Goal: Task Accomplishment & Management: Manage account settings

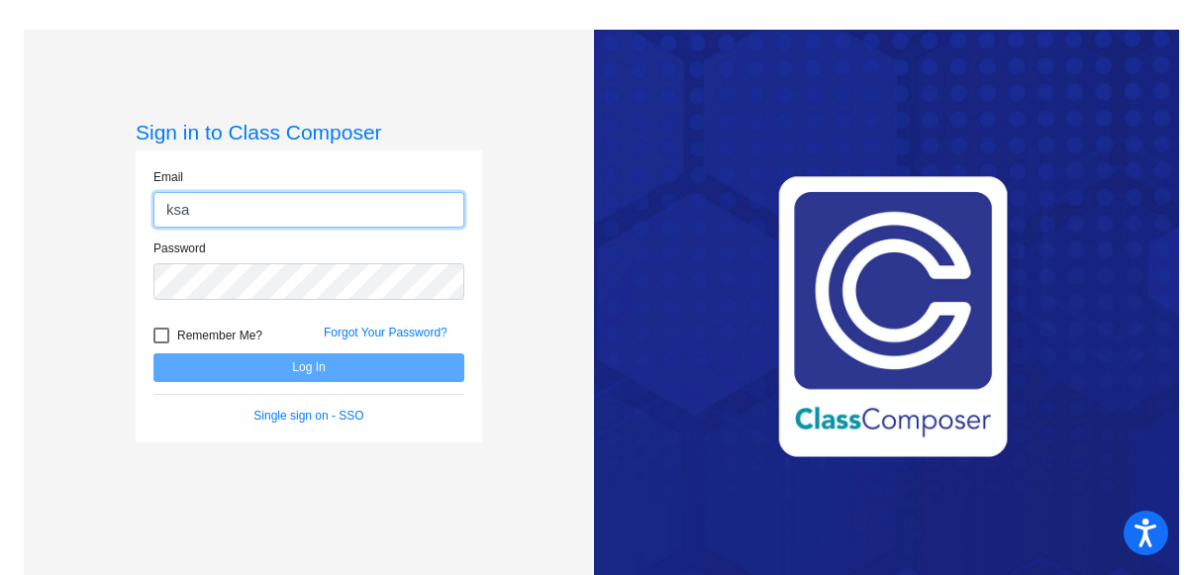
type input "[EMAIL_ADDRESS][DOMAIN_NAME]"
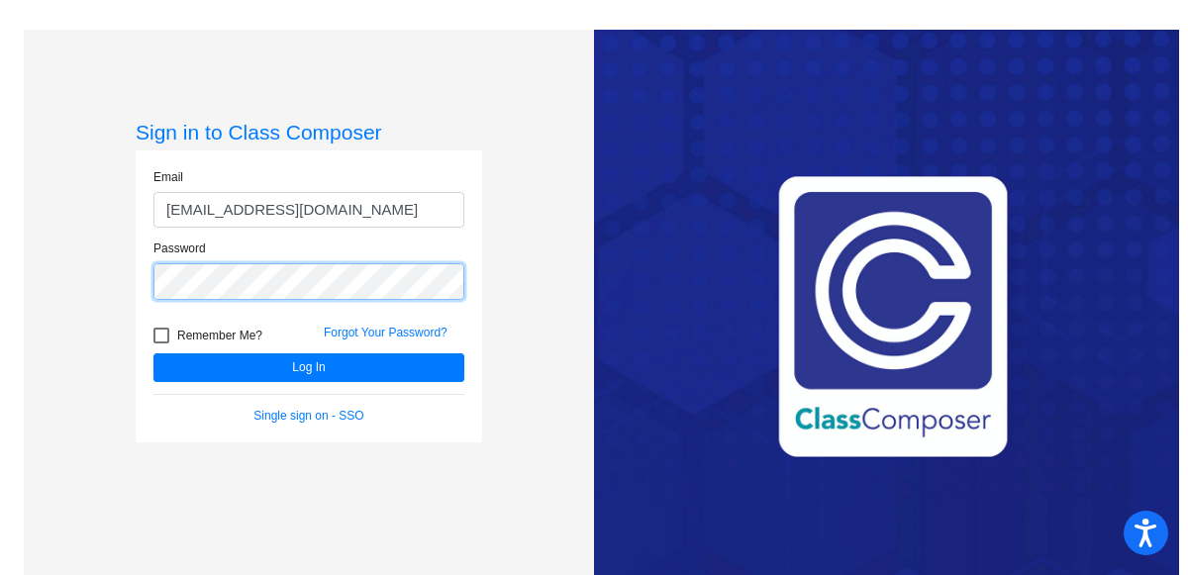
click at [153, 353] on button "Log In" at bounding box center [308, 367] width 311 height 29
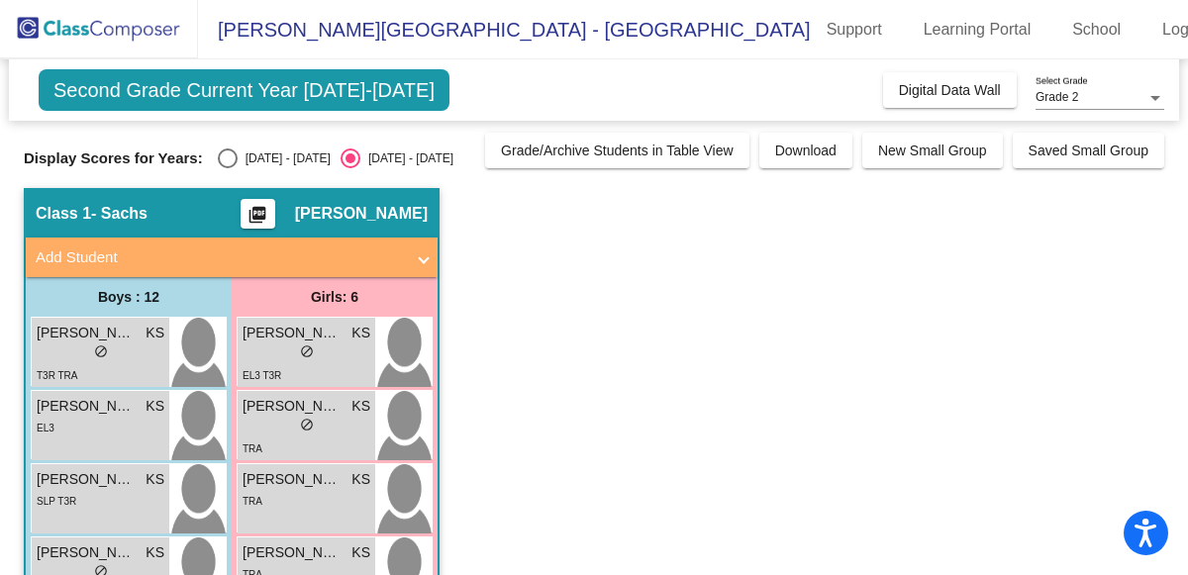
click at [238, 157] on div "[DATE] - [DATE]" at bounding box center [284, 158] width 93 height 18
click at [228, 168] on input "[DATE] - [DATE]" at bounding box center [227, 168] width 1 height 1
radio input "true"
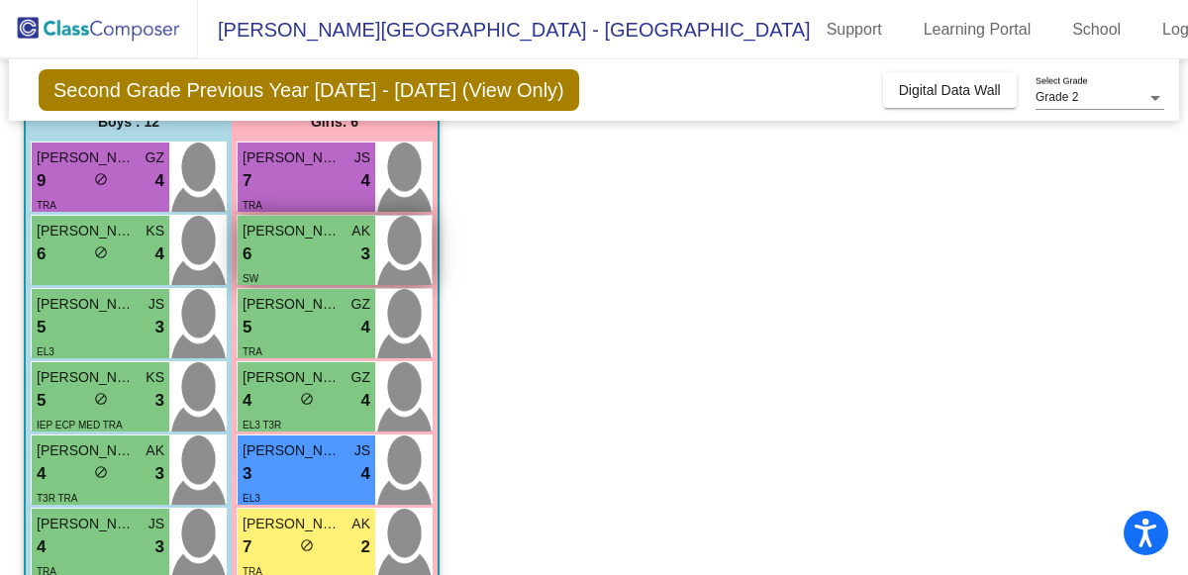
scroll to position [184, 0]
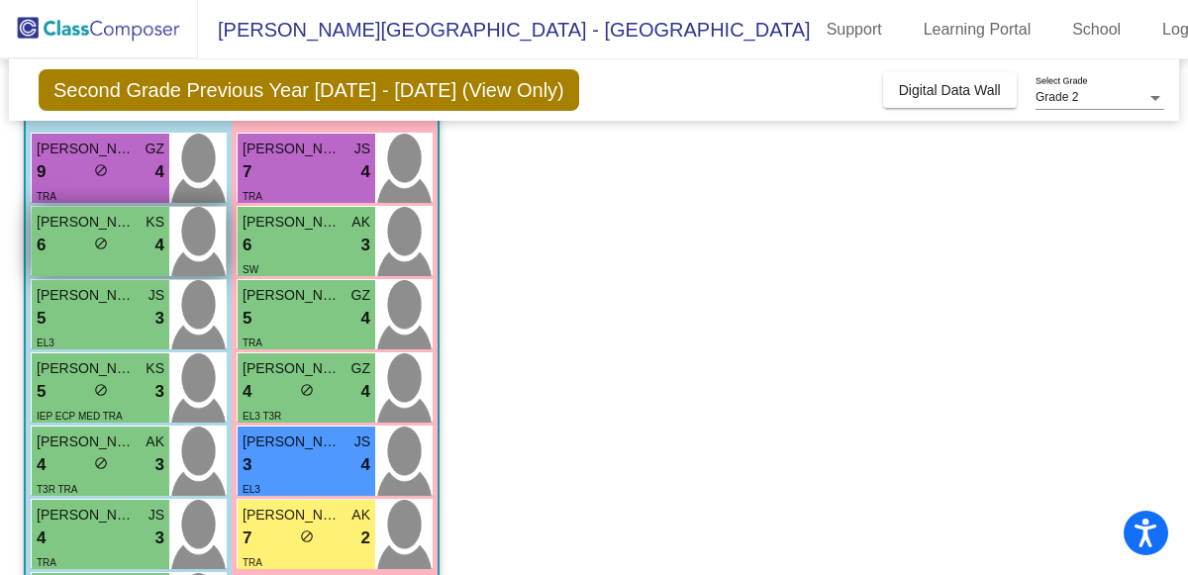
click at [99, 244] on span "do_not_disturb_alt" at bounding box center [101, 244] width 14 height 14
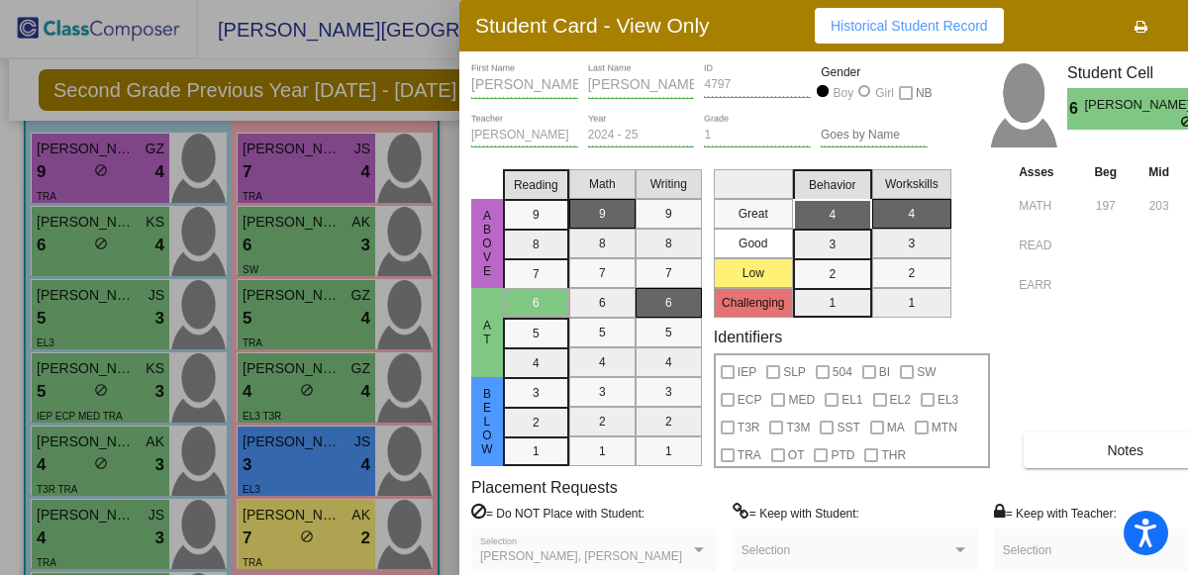
click at [338, 63] on div at bounding box center [594, 287] width 1188 height 575
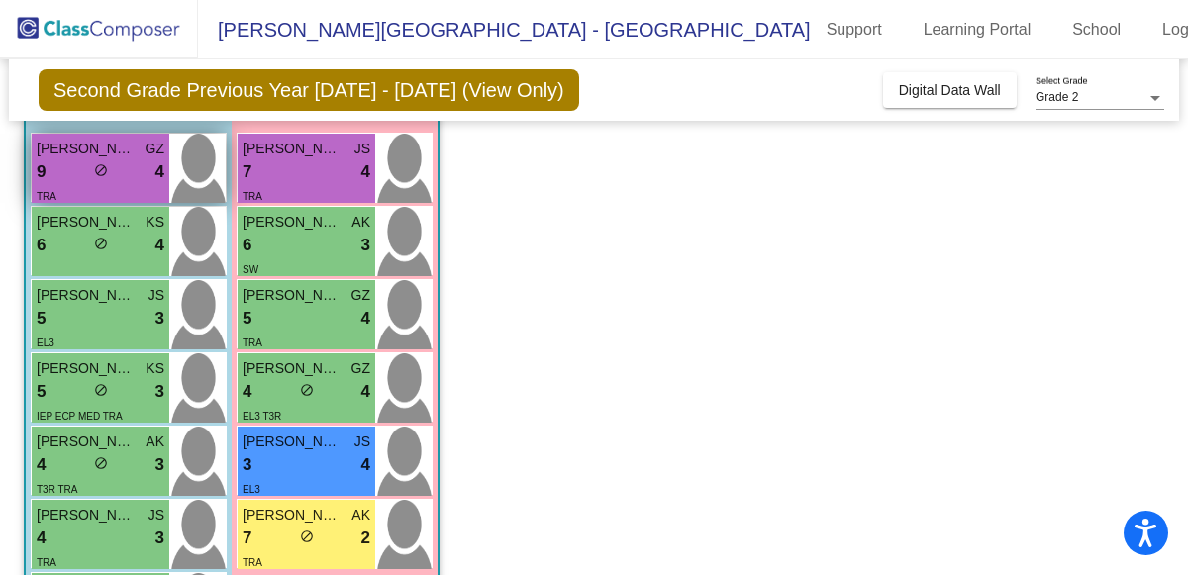
click at [101, 170] on span "do_not_disturb_alt" at bounding box center [101, 170] width 14 height 14
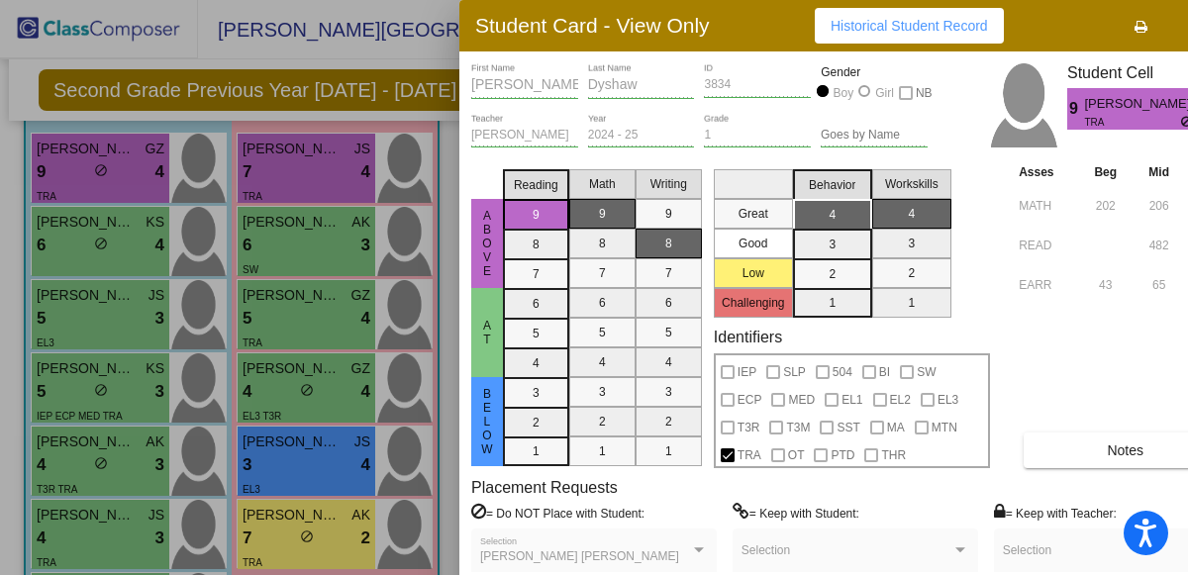
click at [101, 247] on div at bounding box center [594, 287] width 1188 height 575
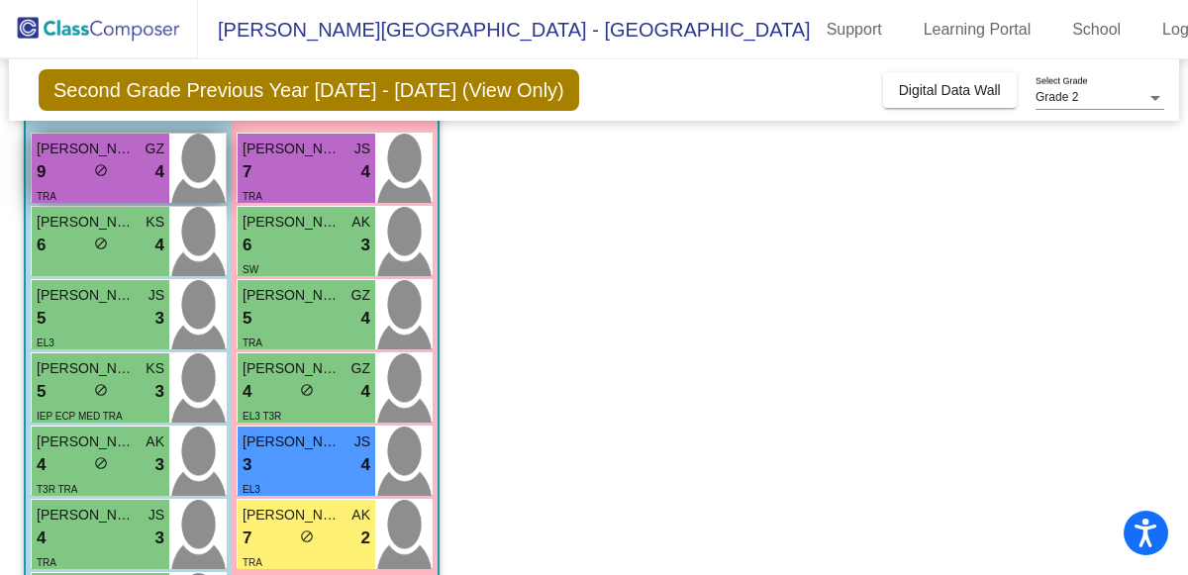
click at [110, 170] on div "9 lock do_not_disturb_alt 4" at bounding box center [101, 172] width 128 height 26
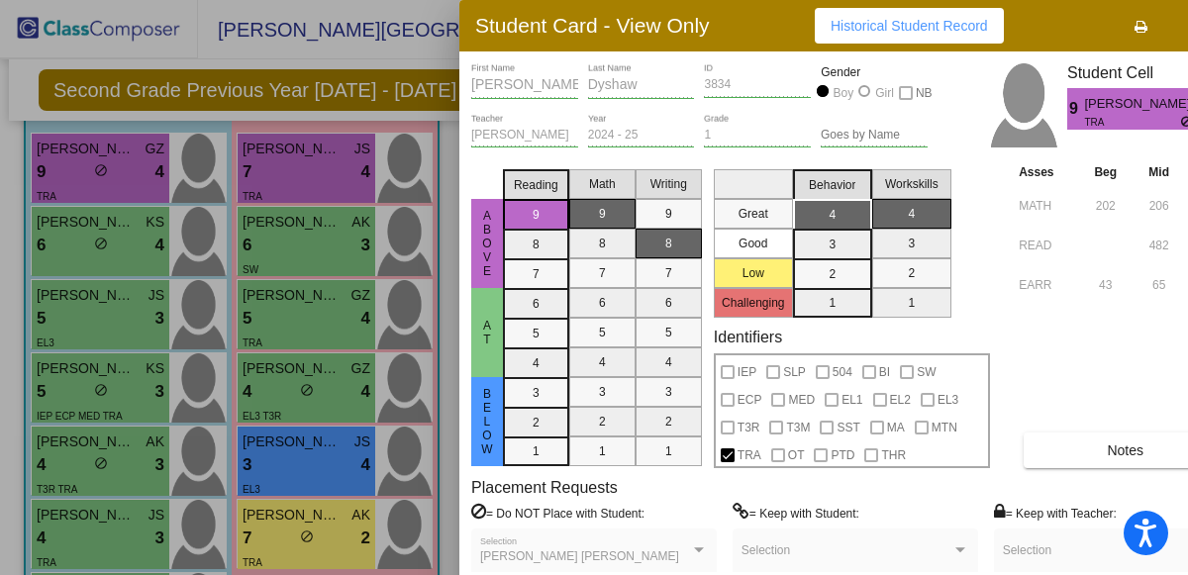
click at [1103, 458] on button "Notes" at bounding box center [1124, 450] width 203 height 36
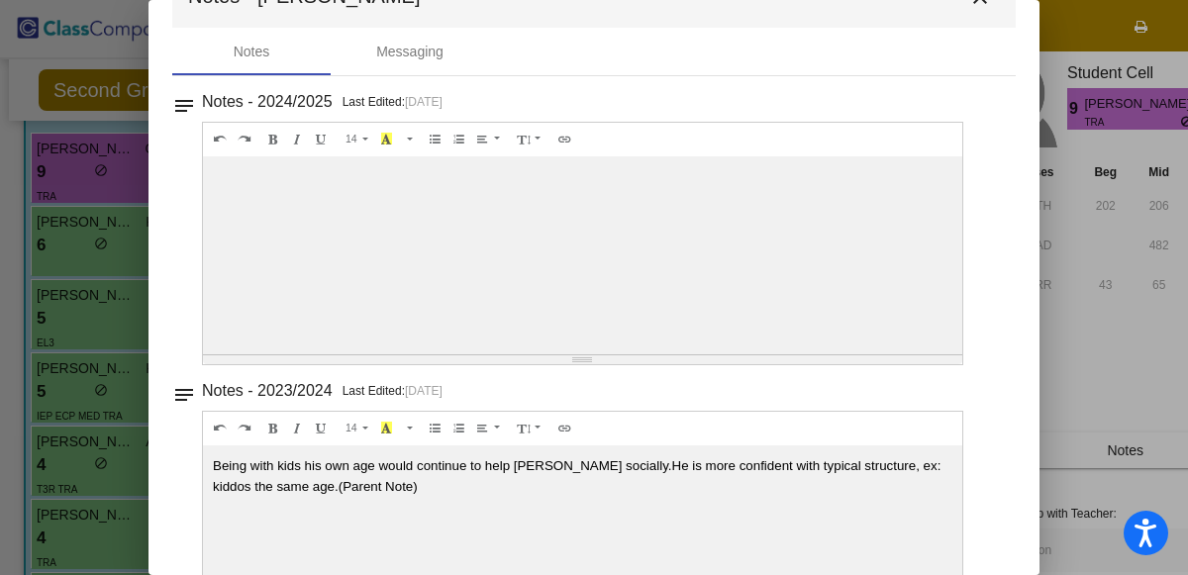
scroll to position [67, 0]
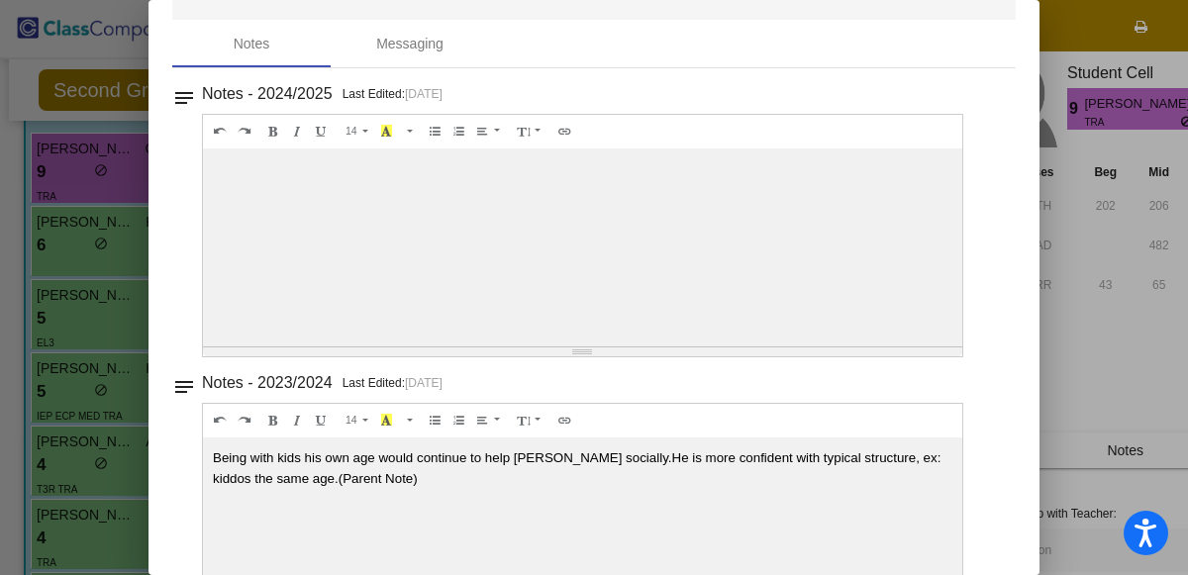
click at [106, 154] on div at bounding box center [594, 287] width 1188 height 575
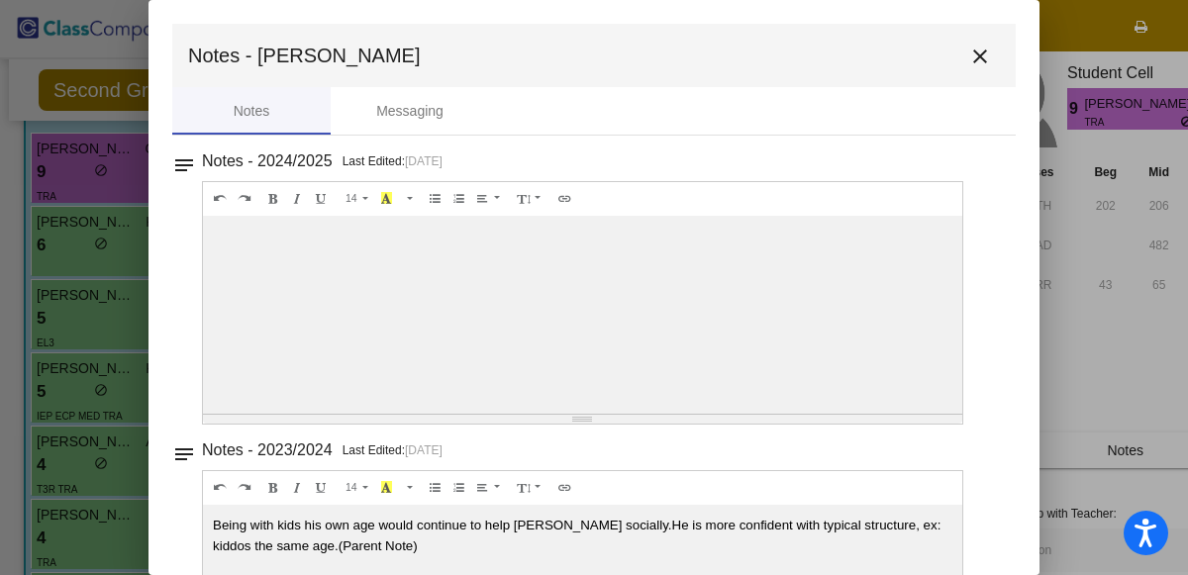
click at [963, 70] on button "close" at bounding box center [980, 56] width 40 height 40
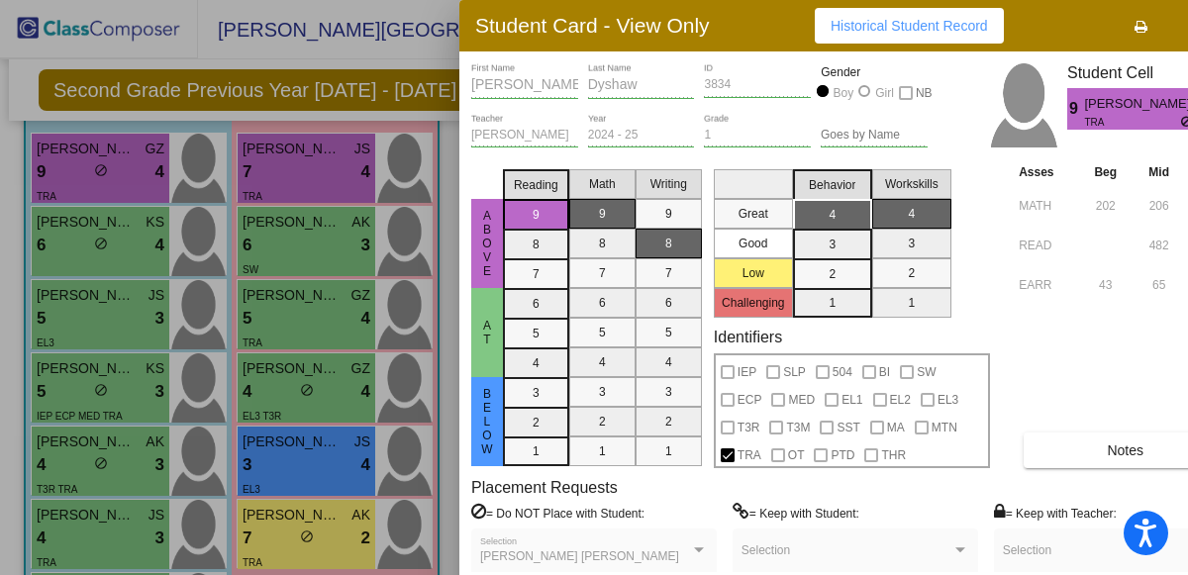
click at [3, 220] on div at bounding box center [594, 287] width 1188 height 575
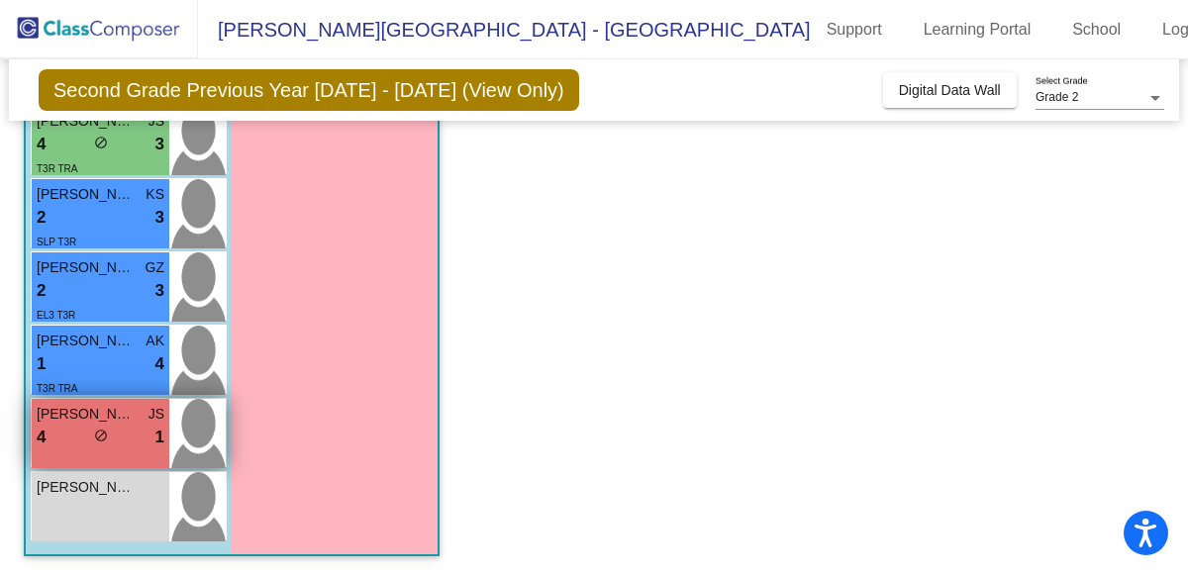
scroll to position [649, 0]
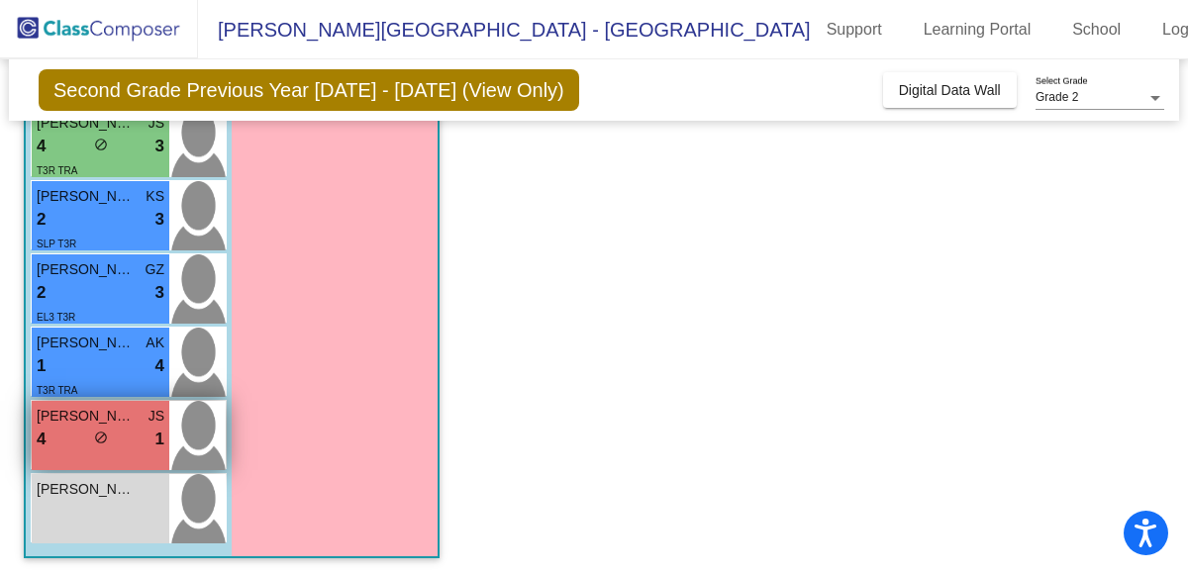
click at [57, 439] on div "4 lock do_not_disturb_alt 1" at bounding box center [101, 440] width 128 height 26
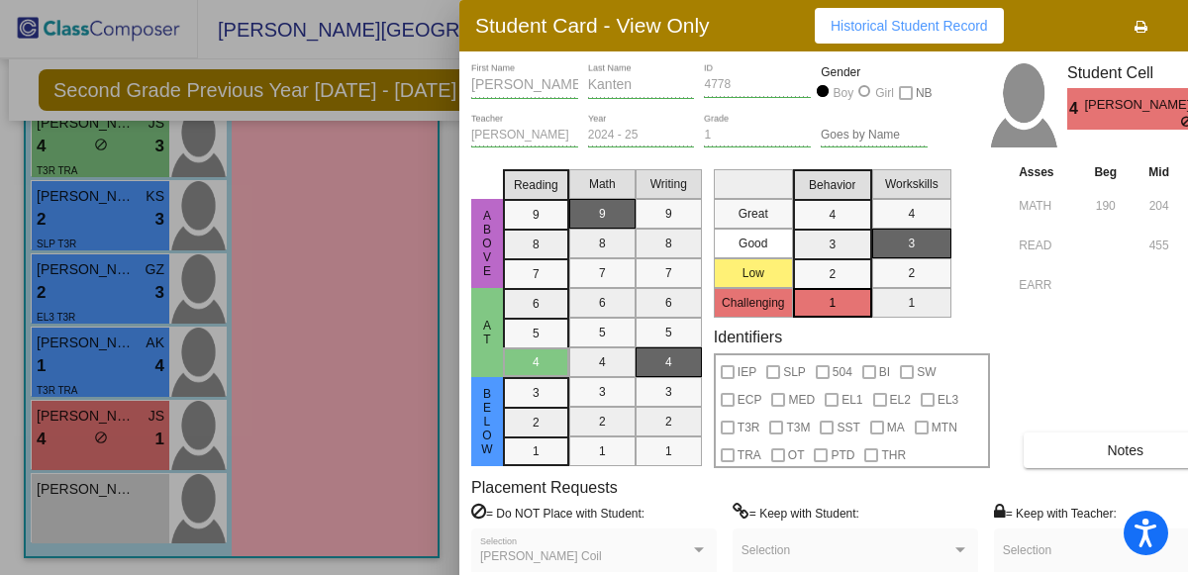
click at [1069, 453] on button "Notes" at bounding box center [1124, 450] width 203 height 36
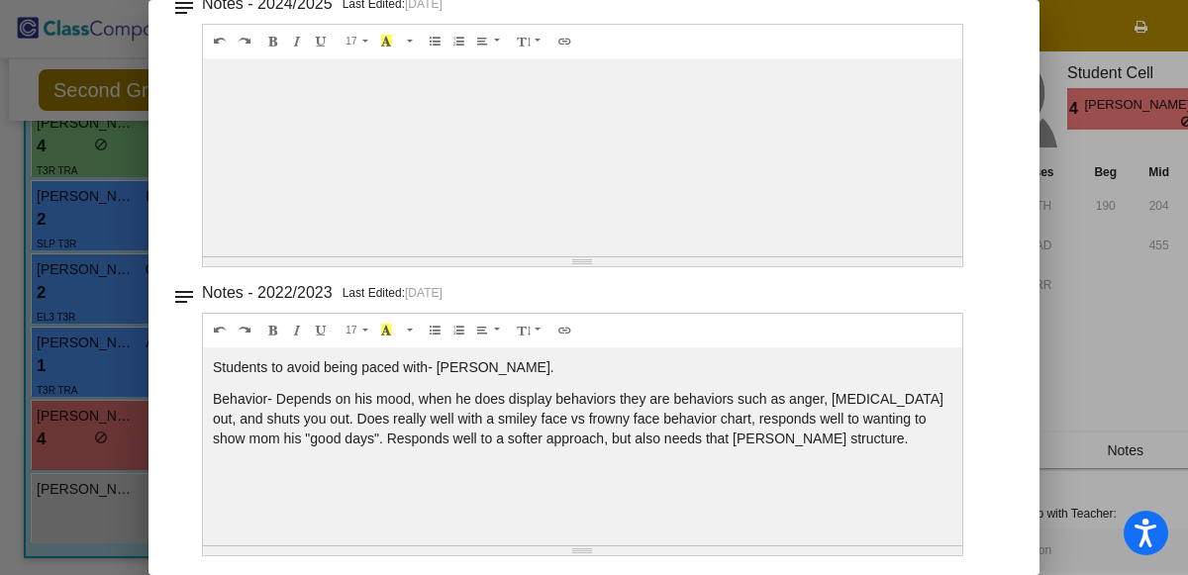
scroll to position [0, 0]
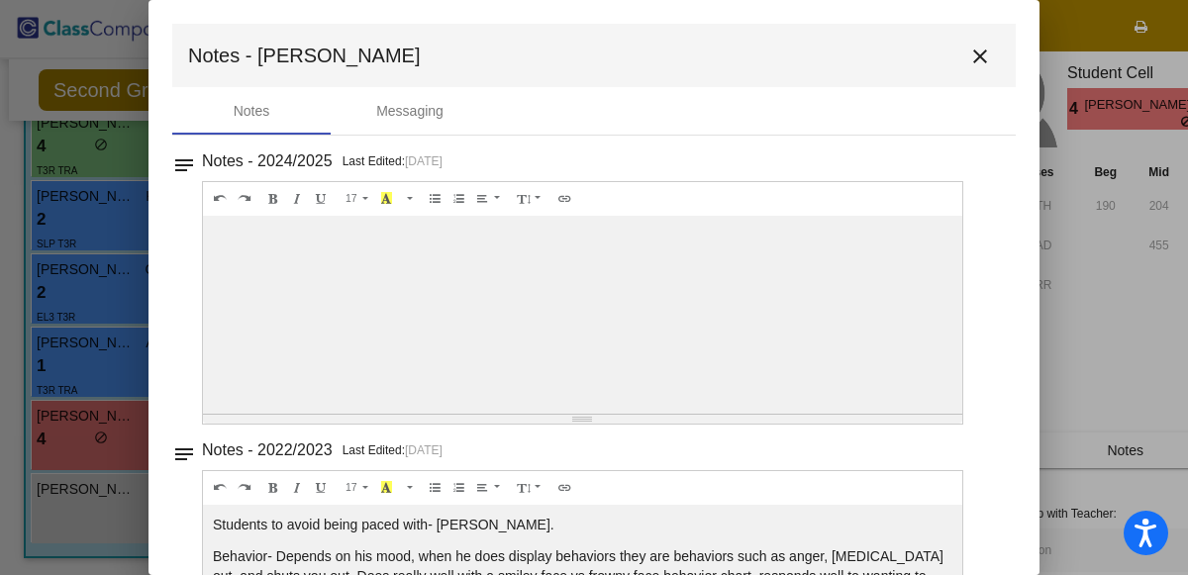
click at [0, 231] on div at bounding box center [594, 287] width 1188 height 575
click at [10, 264] on div at bounding box center [594, 287] width 1188 height 575
click at [982, 48] on button "close" at bounding box center [980, 56] width 40 height 40
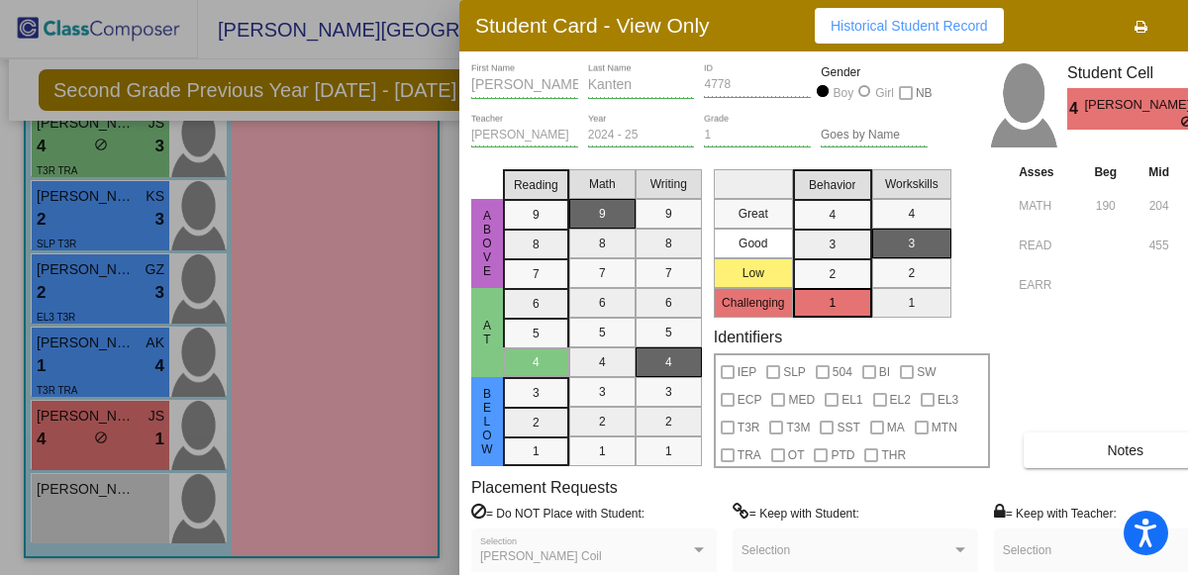
click at [43, 435] on div at bounding box center [594, 287] width 1188 height 575
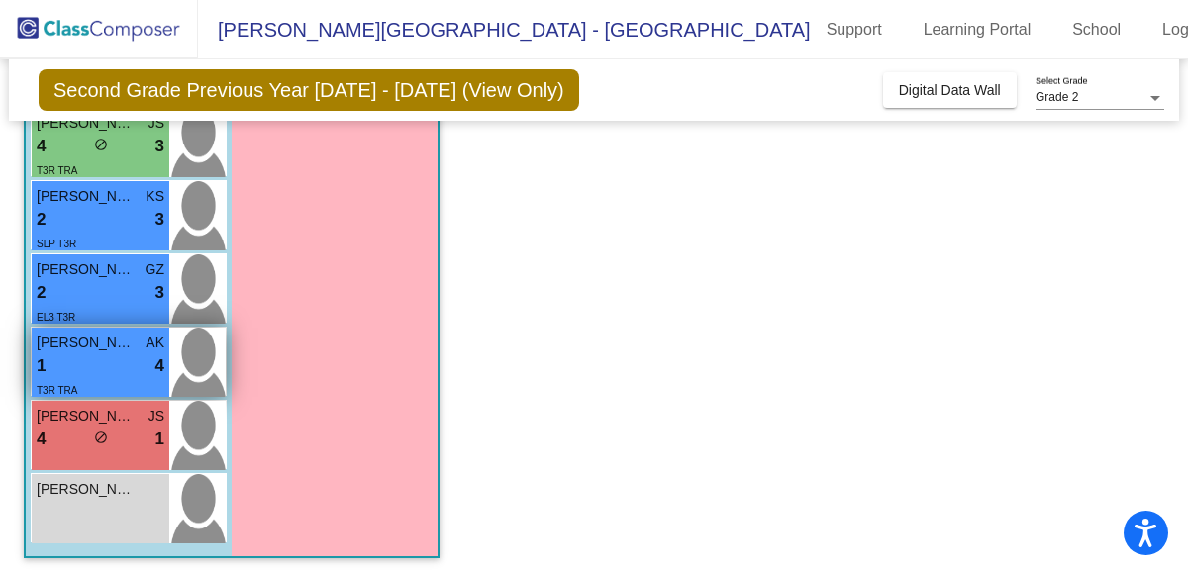
click at [54, 357] on div "1 lock do_not_disturb_alt 4" at bounding box center [101, 366] width 128 height 26
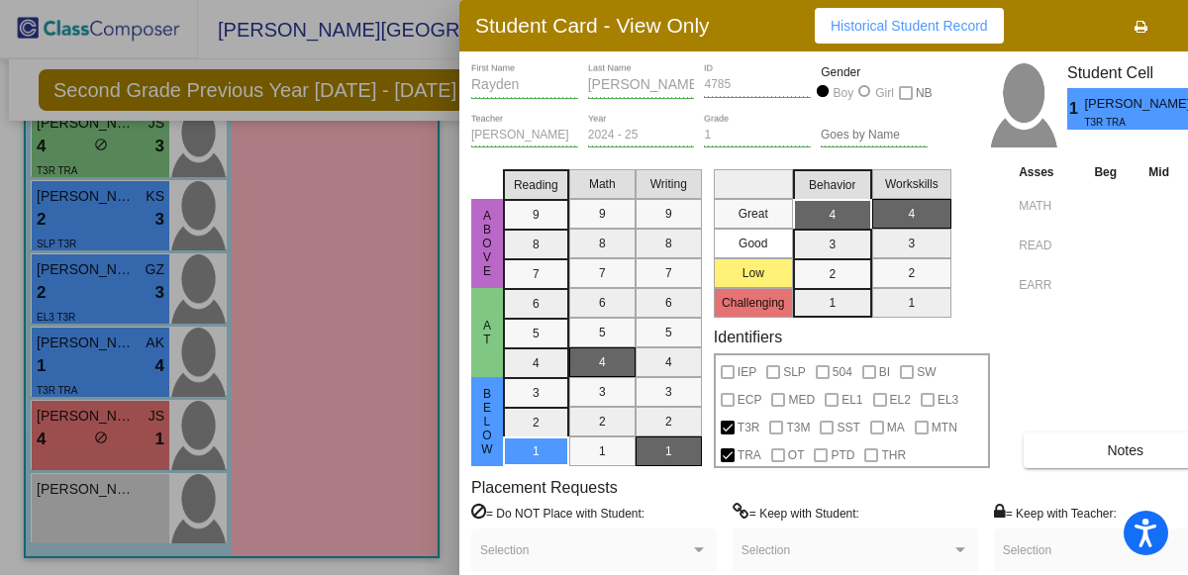
click at [304, 300] on div at bounding box center [594, 287] width 1188 height 575
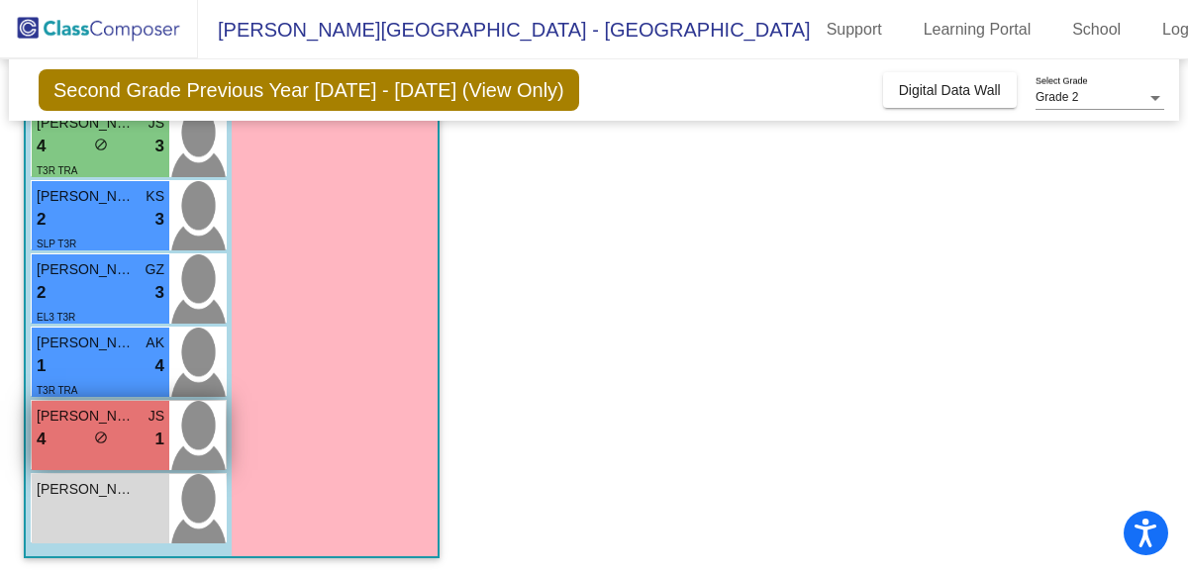
click at [131, 437] on div "4 lock do_not_disturb_alt 1" at bounding box center [101, 440] width 128 height 26
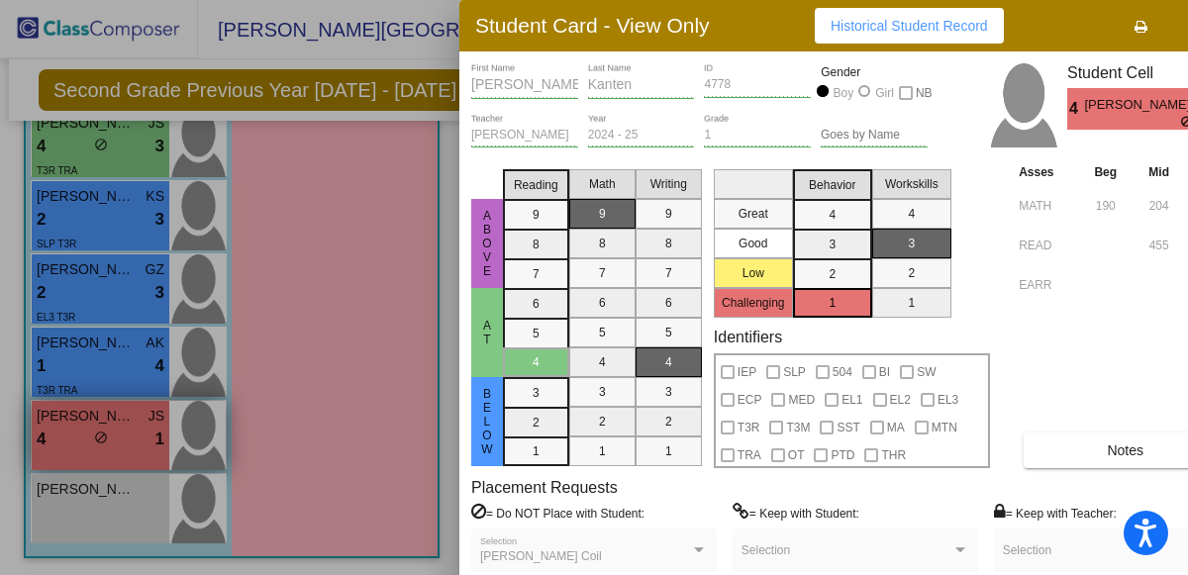
click at [131, 437] on div at bounding box center [594, 287] width 1188 height 575
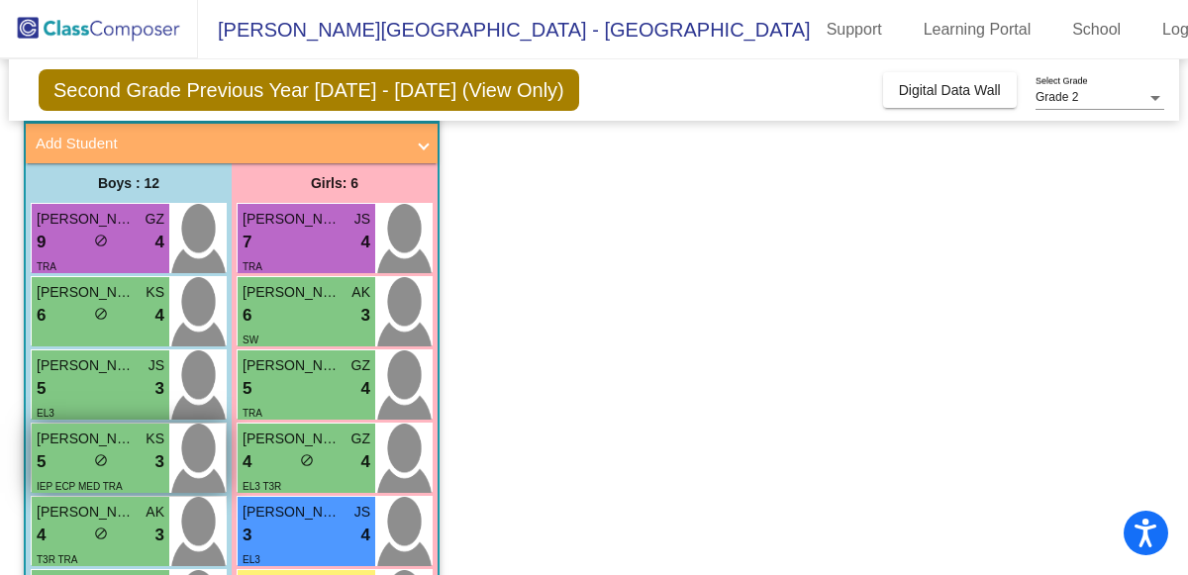
scroll to position [111, 0]
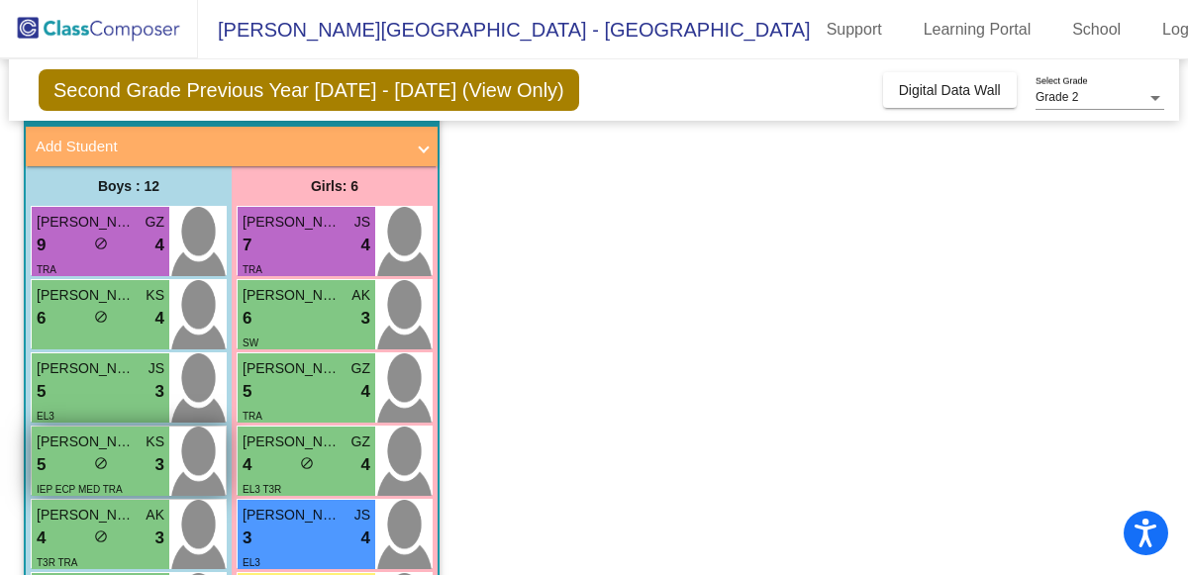
click at [94, 463] on span "do_not_disturb_alt" at bounding box center [101, 463] width 14 height 14
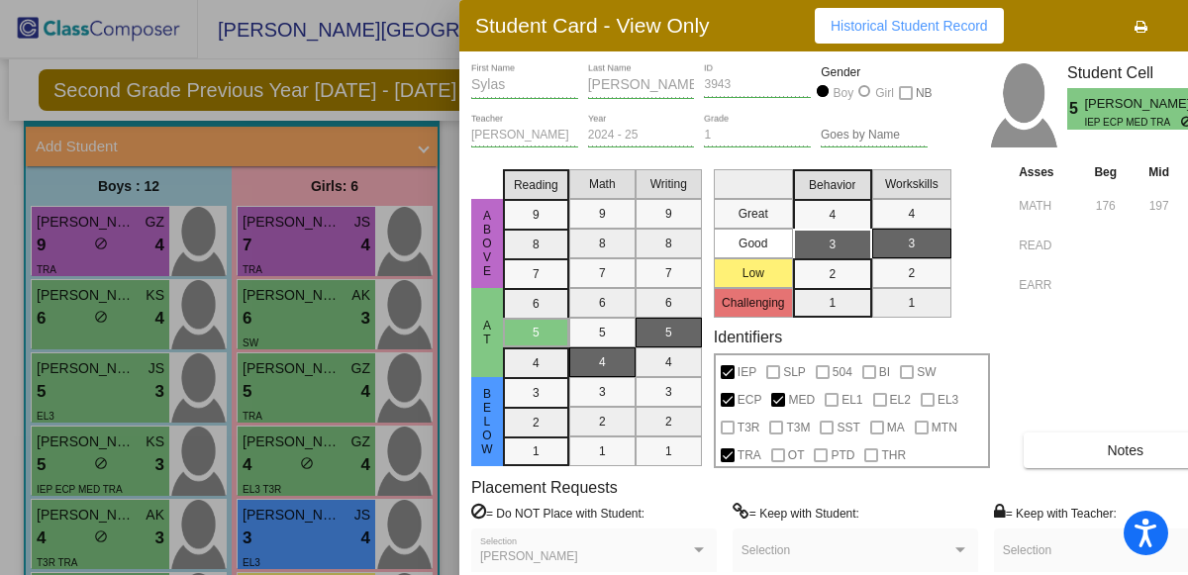
click at [200, 310] on div at bounding box center [594, 287] width 1188 height 575
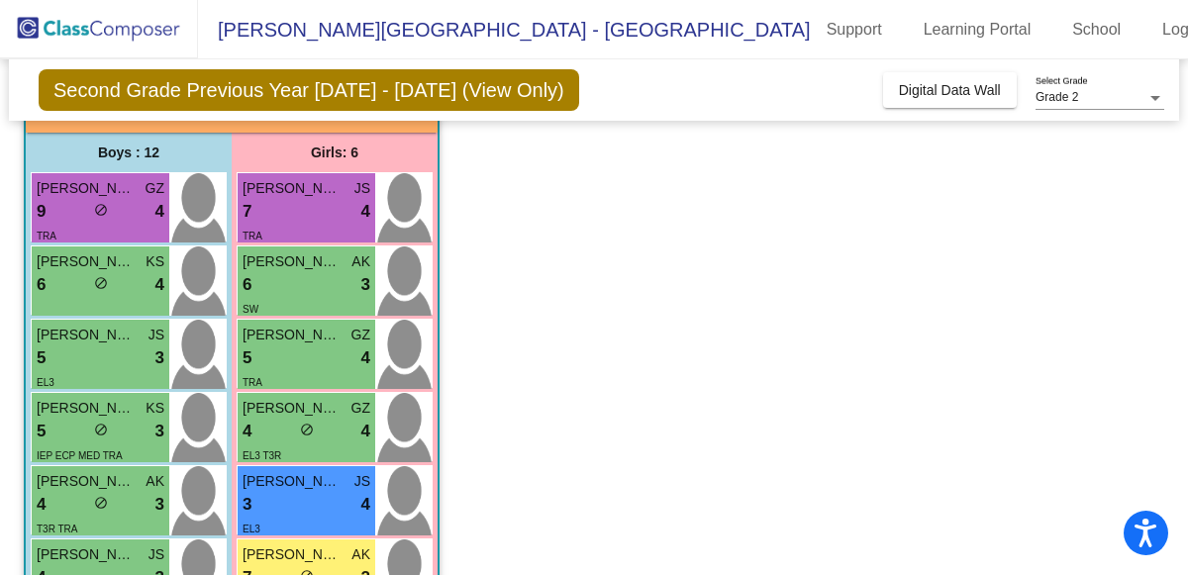
scroll to position [140, 0]
